Goal: Task Accomplishment & Management: Manage account settings

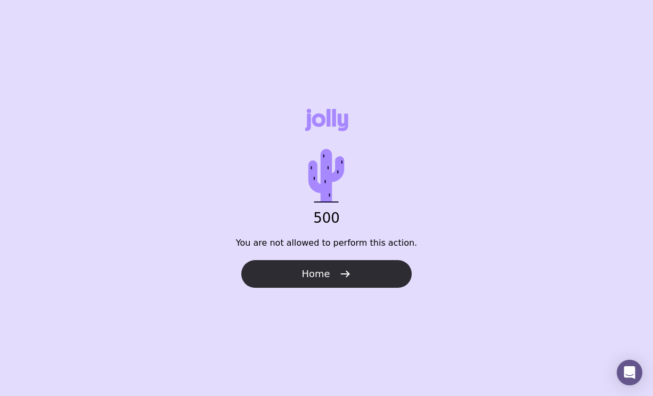
drag, startPoint x: 0, startPoint y: 0, endPoint x: 349, endPoint y: 274, distance: 444.1
click at [348, 274] on icon "button" at bounding box center [345, 273] width 13 height 13
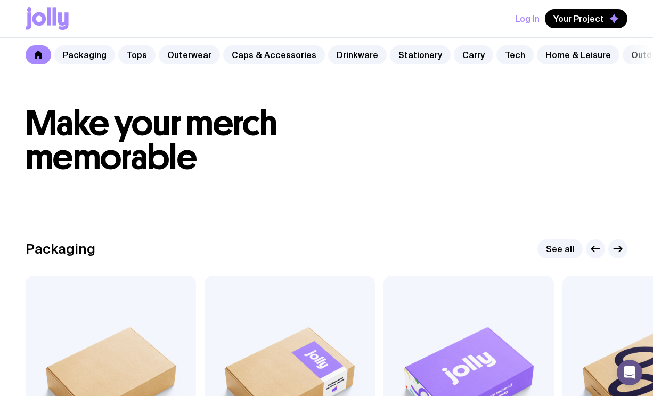
click at [539, 15] on button "Log In" at bounding box center [527, 18] width 24 height 19
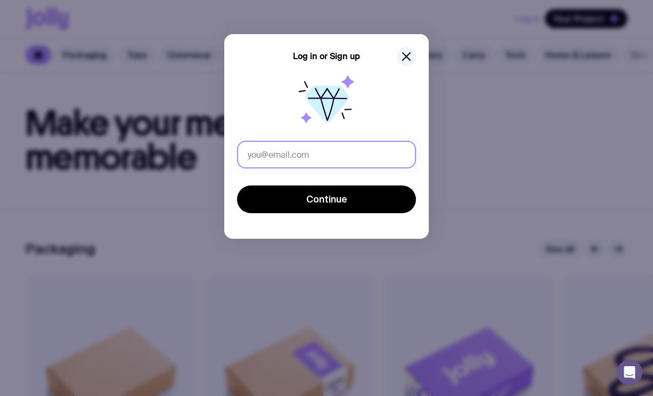
click at [301, 155] on input "text" at bounding box center [326, 155] width 179 height 28
type input "[PERSON_NAME][EMAIL_ADDRESS][DOMAIN_NAME]"
click at [326, 199] on button "Continue" at bounding box center [326, 199] width 179 height 28
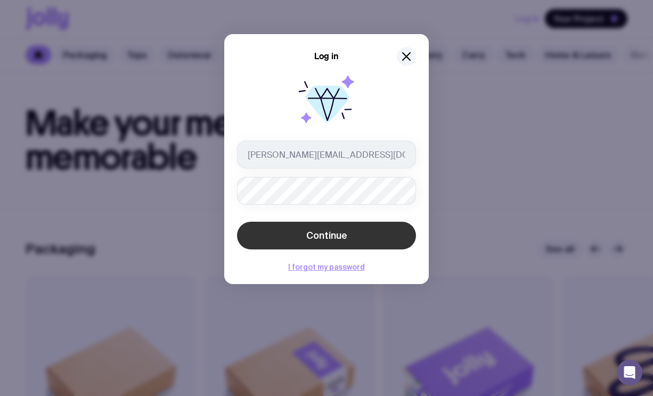
click at [340, 242] on button "Continue" at bounding box center [326, 236] width 179 height 28
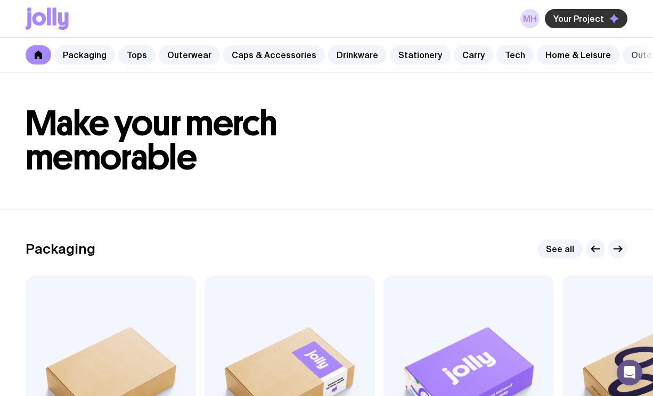
click at [600, 18] on span "Your Project" at bounding box center [578, 18] width 51 height 11
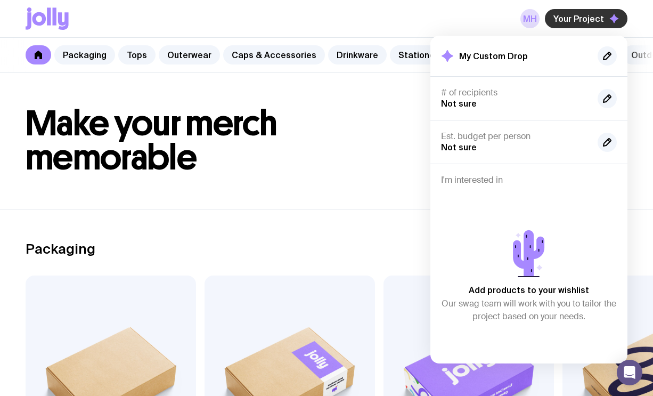
click at [580, 20] on span "Your Project" at bounding box center [578, 18] width 51 height 11
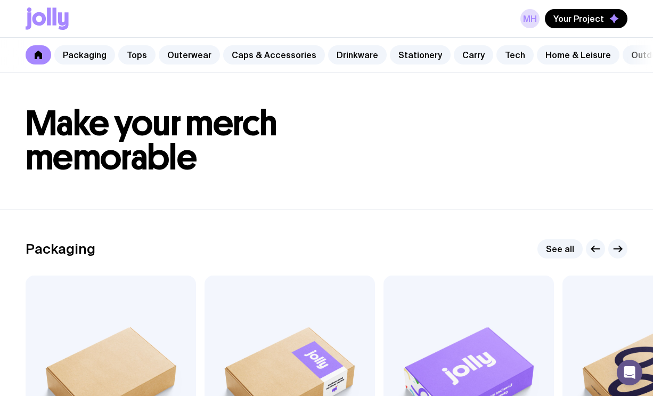
click at [35, 56] on icon at bounding box center [38, 55] width 9 height 9
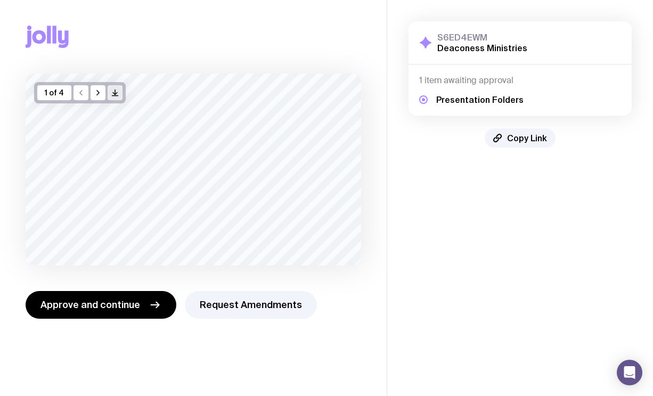
click at [119, 93] on button "/> />" at bounding box center [115, 92] width 15 height 15
click at [101, 94] on icon "button" at bounding box center [98, 92] width 9 height 9
click at [81, 93] on icon "button" at bounding box center [81, 92] width 9 height 9
click at [99, 94] on icon "button" at bounding box center [98, 93] width 2 height 5
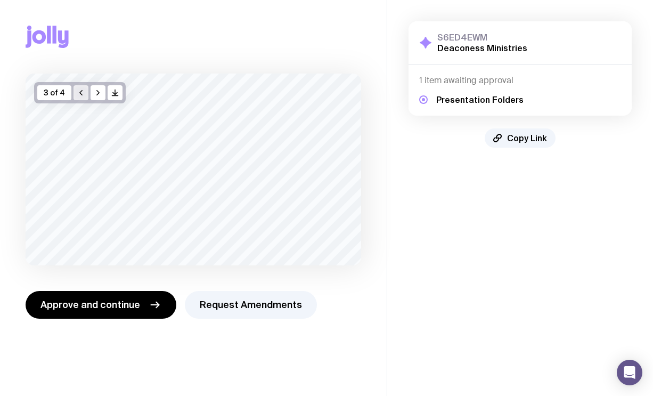
click at [84, 92] on icon "button" at bounding box center [81, 92] width 9 height 9
click at [98, 92] on icon "button" at bounding box center [98, 92] width 9 height 9
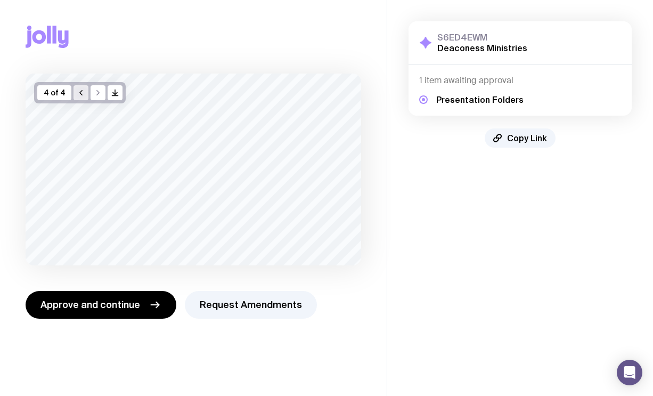
click at [83, 92] on icon "button" at bounding box center [81, 92] width 9 height 9
click at [97, 93] on icon "button" at bounding box center [98, 92] width 9 height 9
click at [88, 92] on button "button" at bounding box center [80, 92] width 15 height 15
click at [97, 93] on icon "button" at bounding box center [98, 92] width 9 height 9
click at [87, 93] on button "button" at bounding box center [80, 92] width 15 height 15
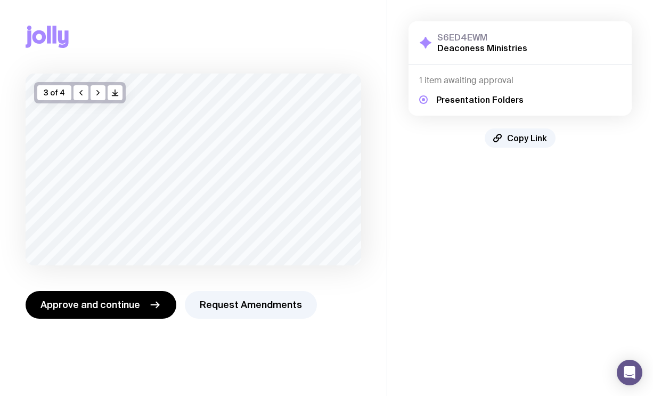
click at [82, 91] on icon "button" at bounding box center [81, 93] width 2 height 5
click at [97, 92] on icon "button" at bounding box center [98, 92] width 9 height 9
click at [99, 92] on icon "button" at bounding box center [98, 93] width 2 height 5
click at [101, 92] on icon "button" at bounding box center [98, 92] width 9 height 9
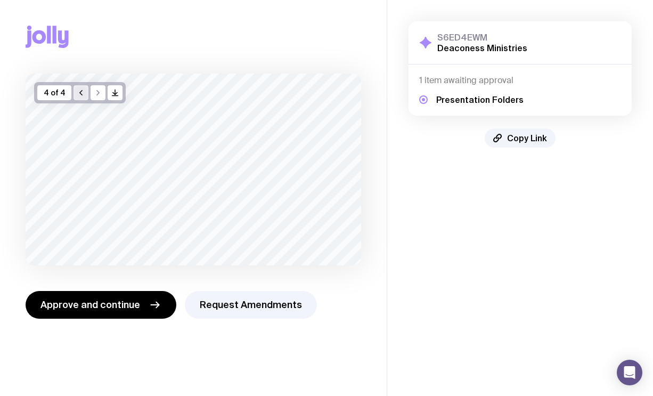
click at [81, 94] on icon "button" at bounding box center [81, 93] width 2 height 5
click at [77, 93] on icon "button" at bounding box center [81, 92] width 9 height 9
